Goal: Navigation & Orientation: Find specific page/section

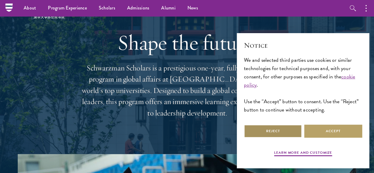
click at [258, 131] on button "Reject" at bounding box center [273, 130] width 58 height 13
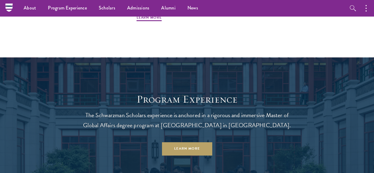
scroll to position [385, 0]
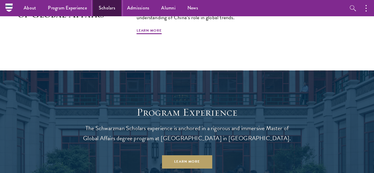
click at [115, 9] on link "Scholars" at bounding box center [107, 8] width 28 height 16
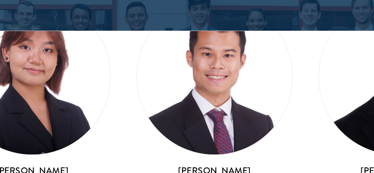
scroll to position [707, 0]
